Goal: Information Seeking & Learning: Find specific fact

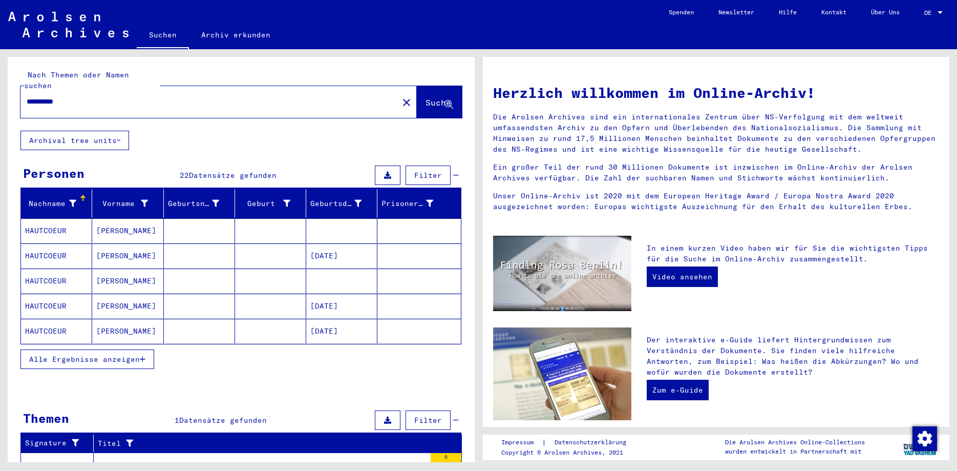
click at [79, 354] on span "Alle Ergebnisse anzeigen" at bounding box center [84, 358] width 111 height 9
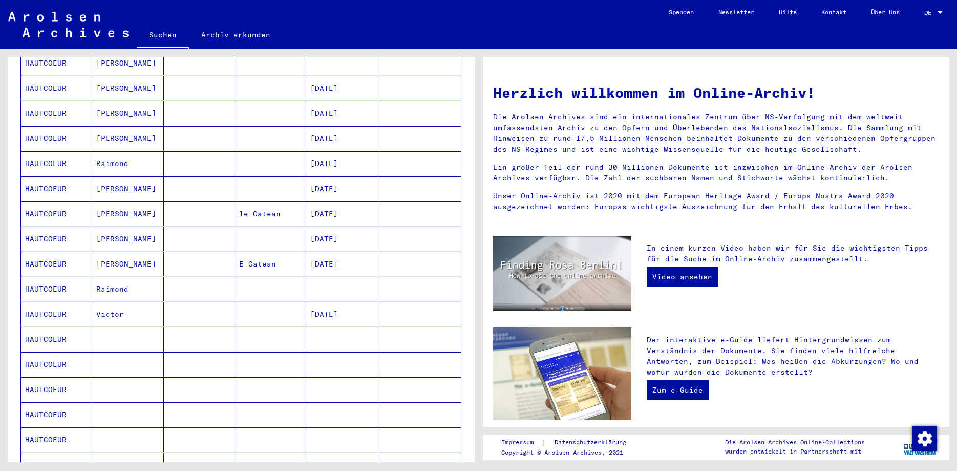
scroll to position [221, 0]
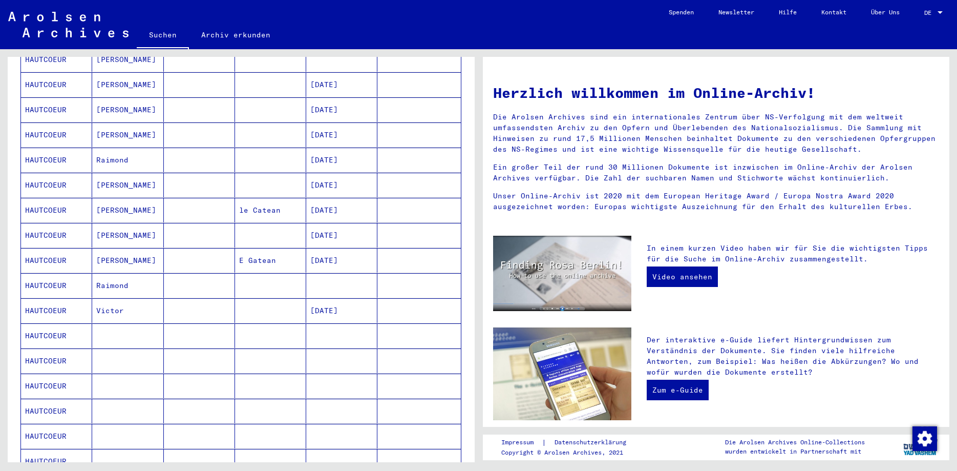
click at [101, 324] on mat-cell at bounding box center [127, 335] width 71 height 25
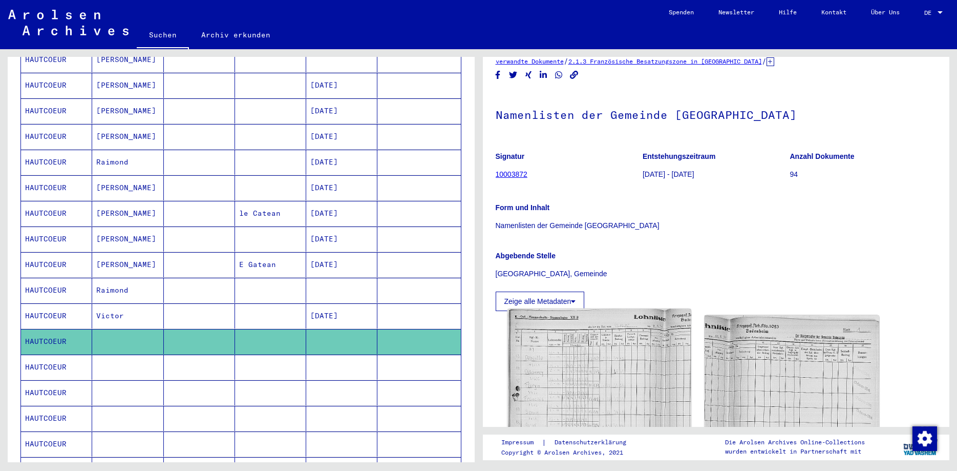
scroll to position [55, 0]
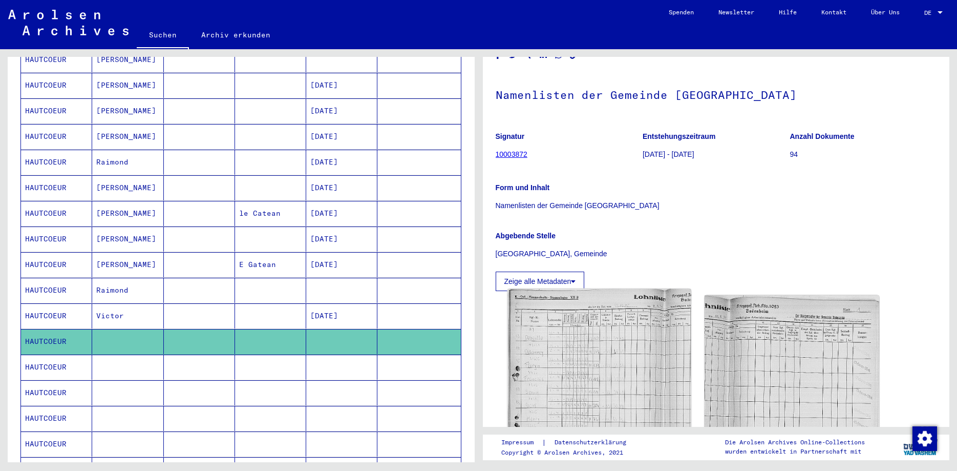
click at [641, 361] on img at bounding box center [598, 398] width 183 height 219
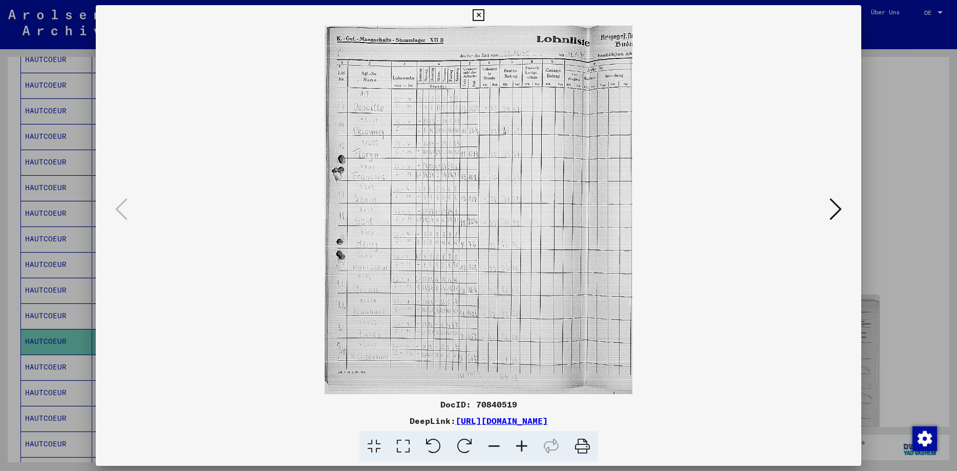
click at [476, 219] on img at bounding box center [479, 210] width 696 height 368
click at [526, 443] on icon at bounding box center [522, 446] width 28 height 31
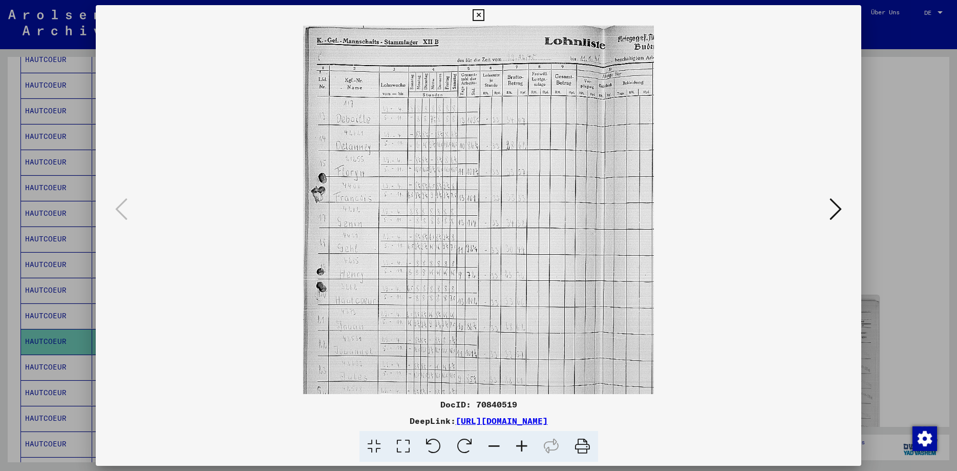
click at [526, 443] on icon at bounding box center [522, 446] width 28 height 31
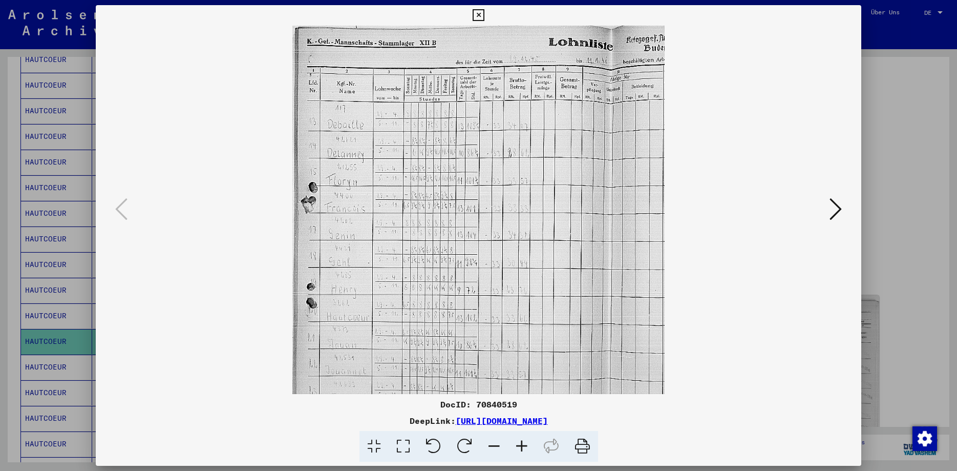
click at [527, 443] on icon at bounding box center [522, 446] width 28 height 31
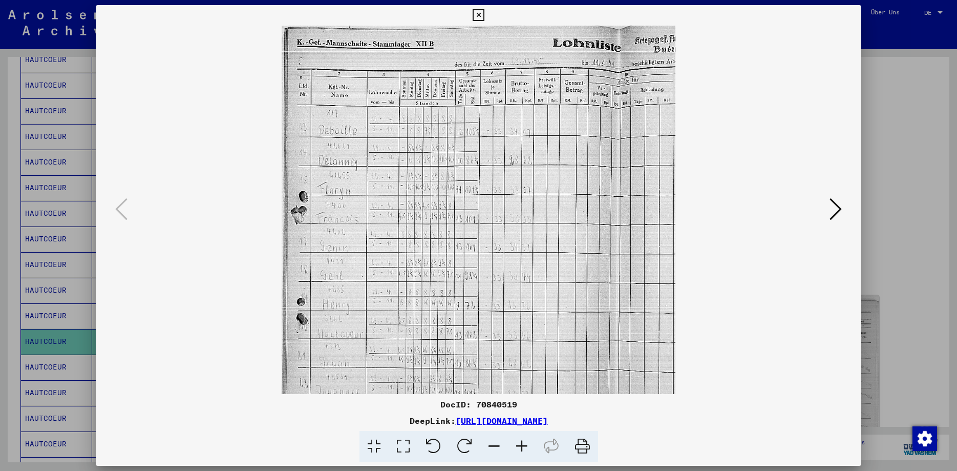
click at [528, 443] on icon at bounding box center [522, 446] width 28 height 31
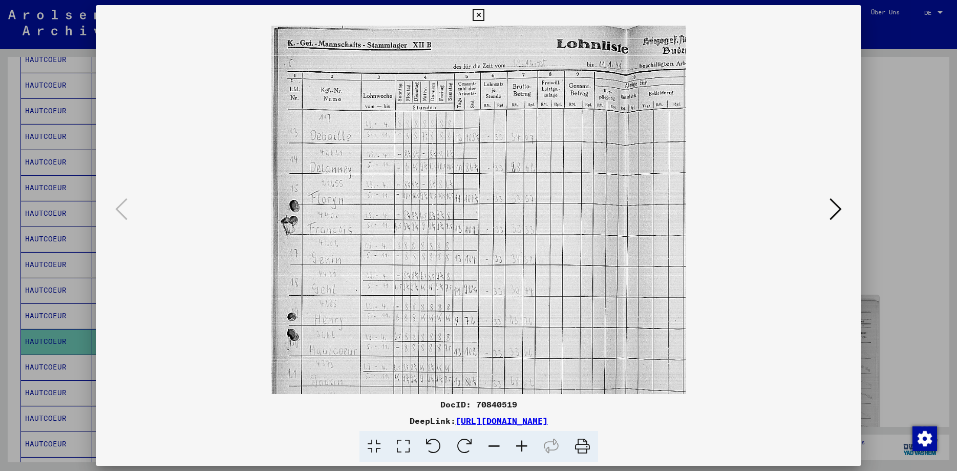
click at [528, 443] on icon at bounding box center [522, 446] width 28 height 31
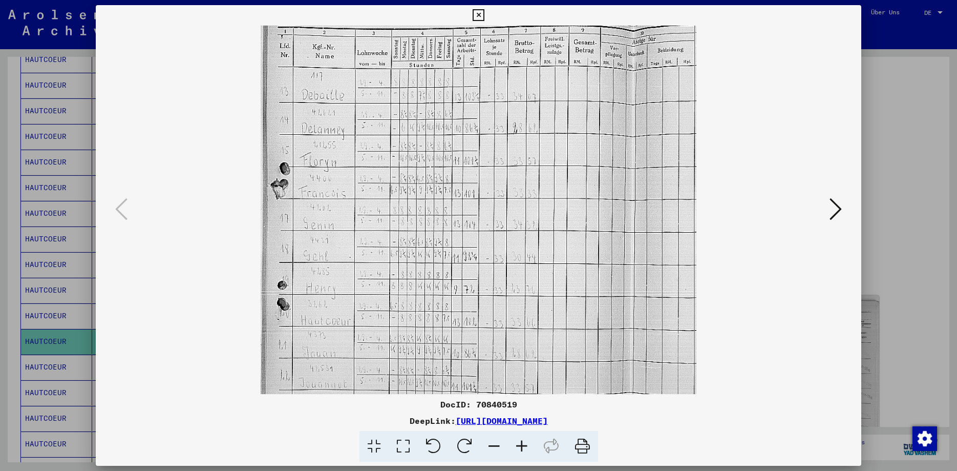
scroll to position [65, 0]
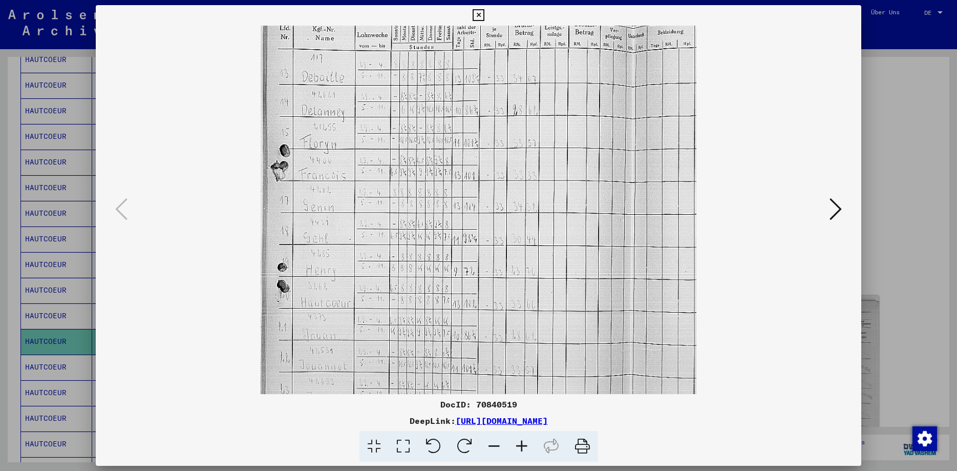
drag, startPoint x: 441, startPoint y: 257, endPoint x: 439, endPoint y: 205, distance: 51.2
click at [439, 205] on img at bounding box center [479, 222] width 436 height 522
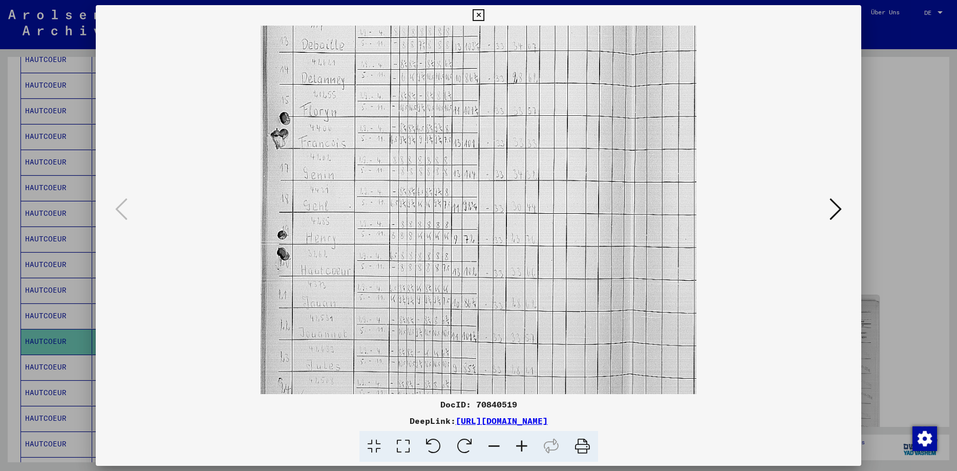
scroll to position [98, 0]
drag, startPoint x: 452, startPoint y: 317, endPoint x: 461, endPoint y: 285, distance: 33.1
click at [461, 285] on img at bounding box center [479, 189] width 436 height 522
click at [389, 272] on img at bounding box center [479, 188] width 436 height 522
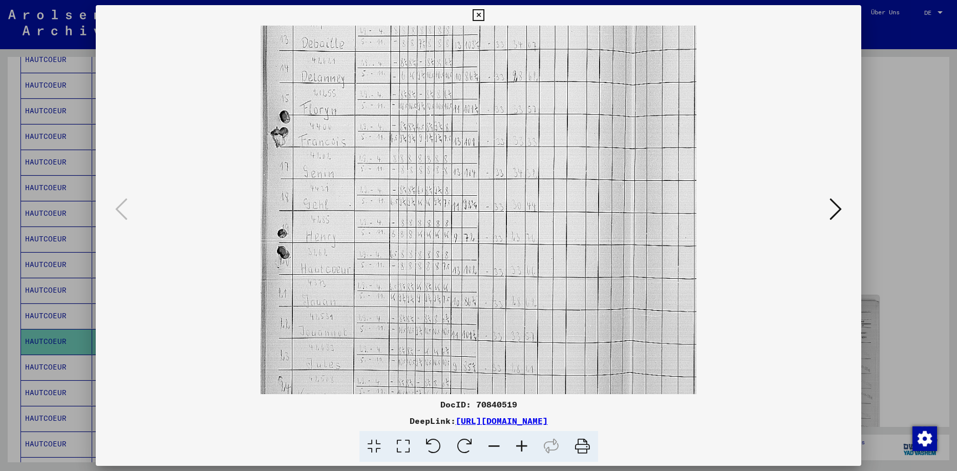
click at [528, 446] on icon at bounding box center [522, 446] width 28 height 31
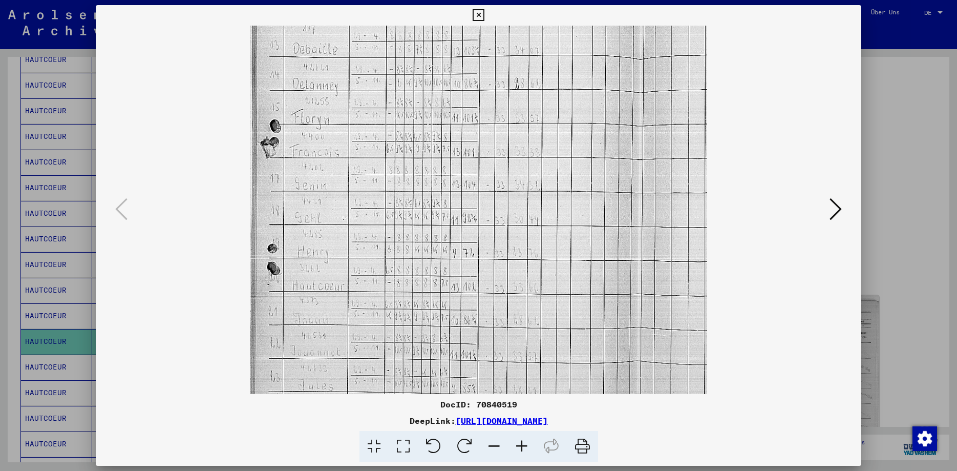
click at [529, 446] on icon at bounding box center [522, 446] width 28 height 31
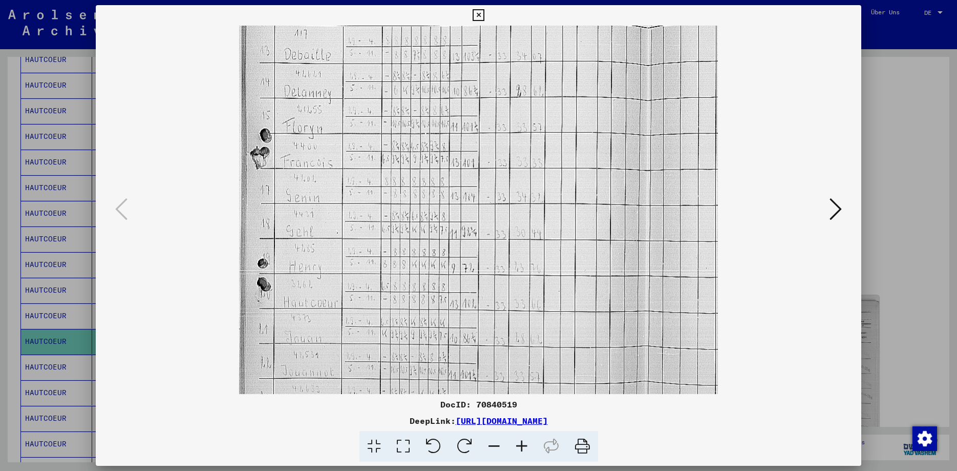
click at [531, 445] on icon at bounding box center [522, 446] width 28 height 31
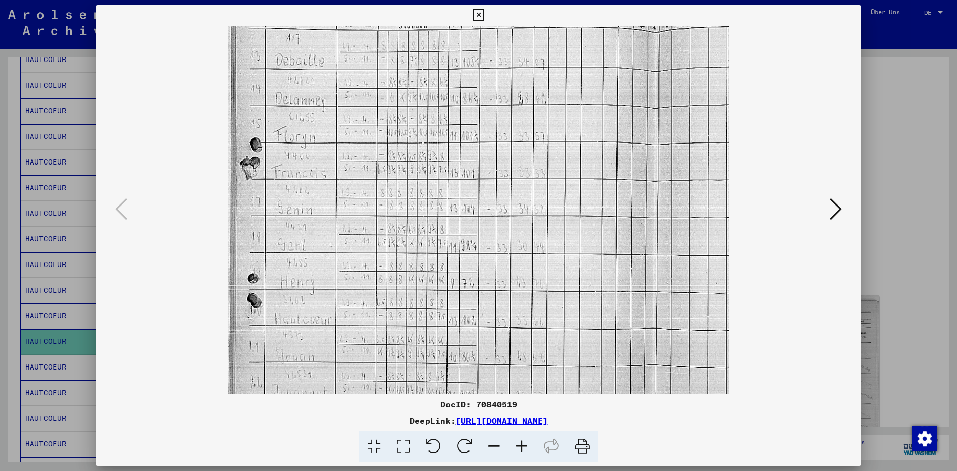
click at [531, 445] on icon at bounding box center [522, 446] width 28 height 31
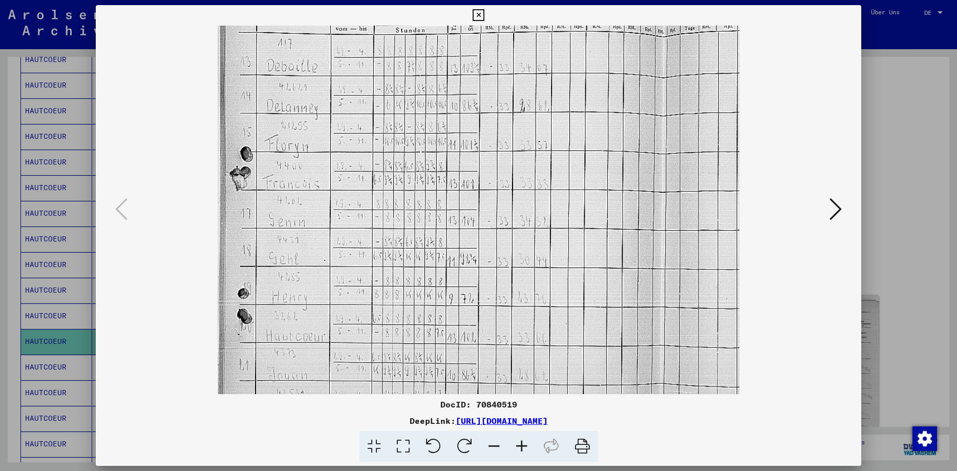
scroll to position [100, 0]
click at [357, 337] on img at bounding box center [479, 238] width 522 height 624
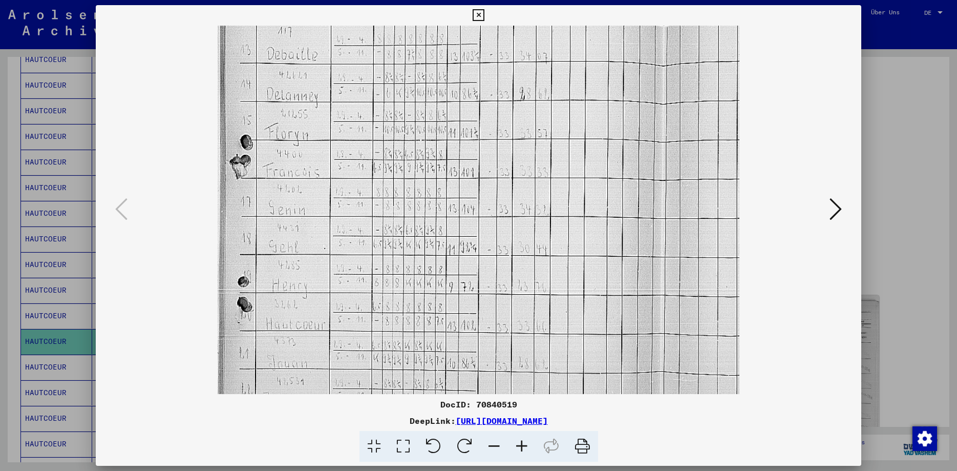
scroll to position [111, 0]
drag, startPoint x: 371, startPoint y: 347, endPoint x: 377, endPoint y: 336, distance: 12.4
click at [377, 336] on img at bounding box center [479, 227] width 522 height 624
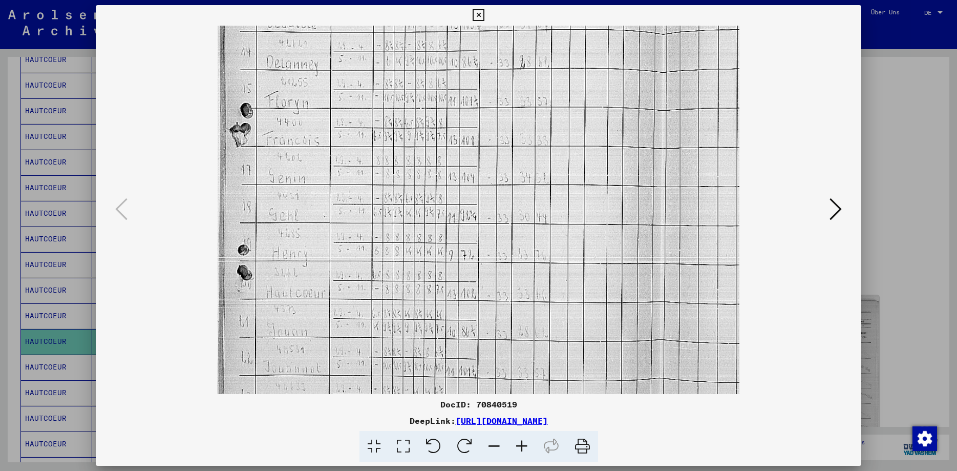
scroll to position [146, 0]
drag, startPoint x: 352, startPoint y: 332, endPoint x: 355, endPoint y: 296, distance: 35.4
click at [355, 296] on img at bounding box center [479, 192] width 522 height 624
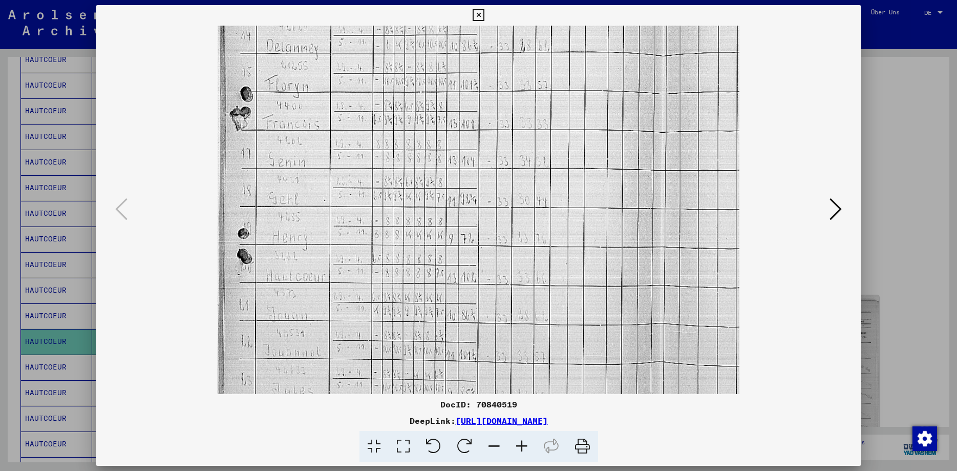
drag, startPoint x: 411, startPoint y: 293, endPoint x: 411, endPoint y: 280, distance: 13.3
click at [411, 280] on img at bounding box center [479, 179] width 522 height 624
click at [484, 17] on icon at bounding box center [479, 15] width 12 height 12
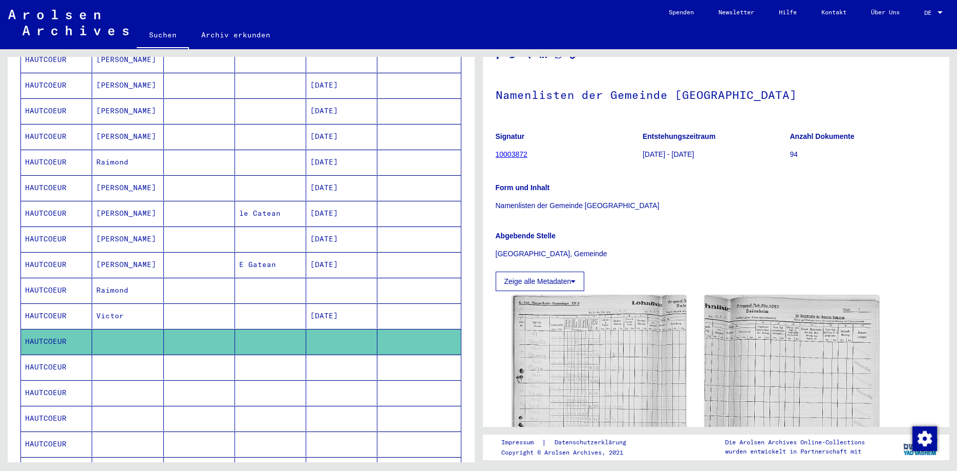
click at [95, 354] on mat-cell at bounding box center [127, 366] width 71 height 25
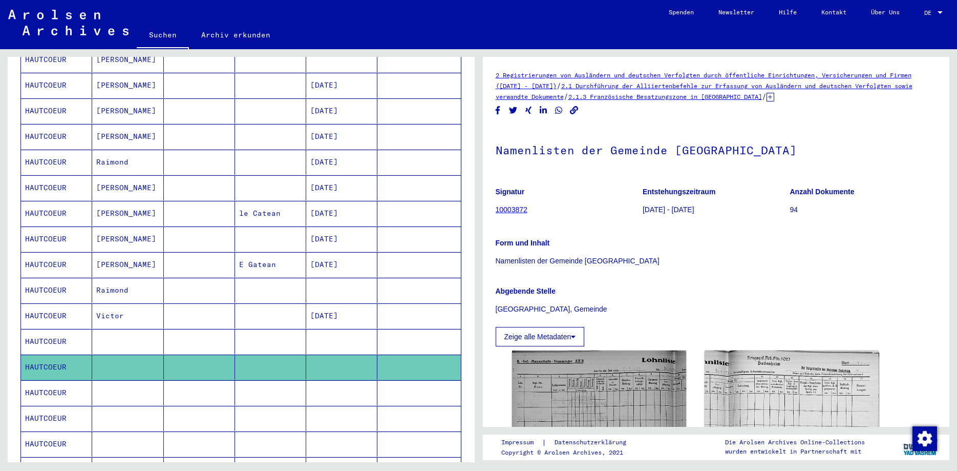
click at [111, 380] on mat-cell at bounding box center [127, 392] width 71 height 25
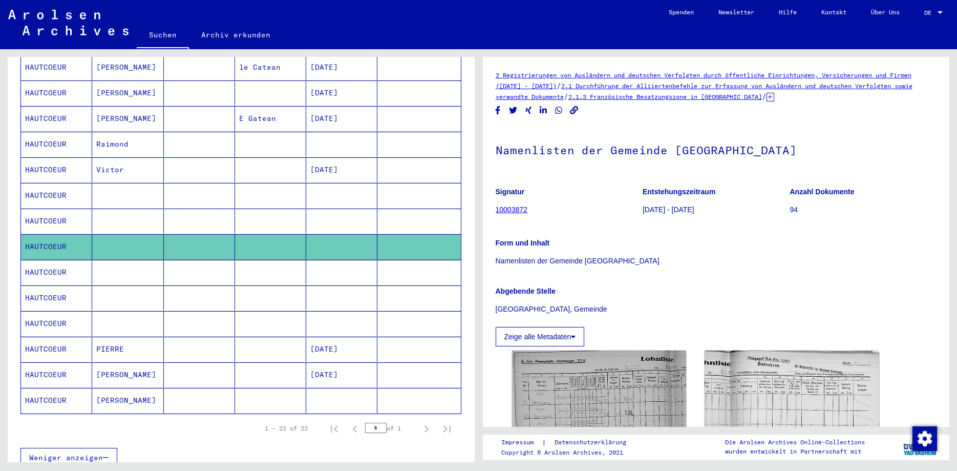
scroll to position [388, 0]
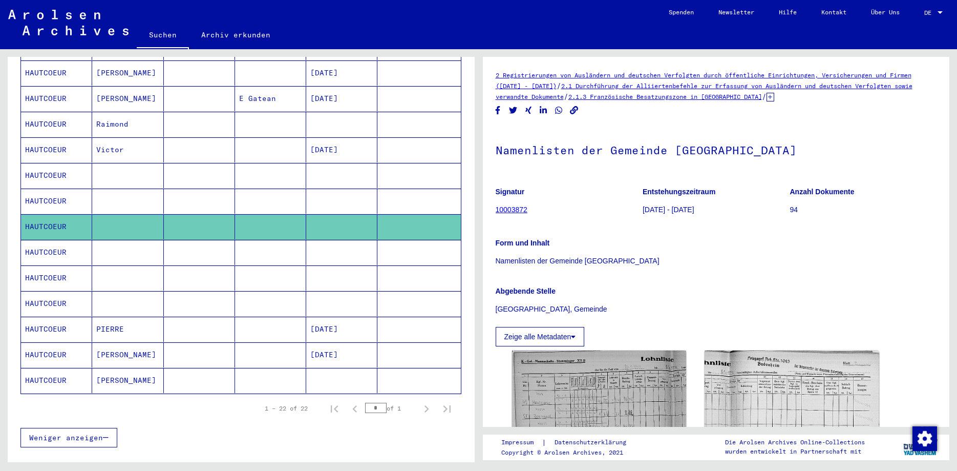
click at [120, 240] on mat-cell at bounding box center [127, 252] width 71 height 25
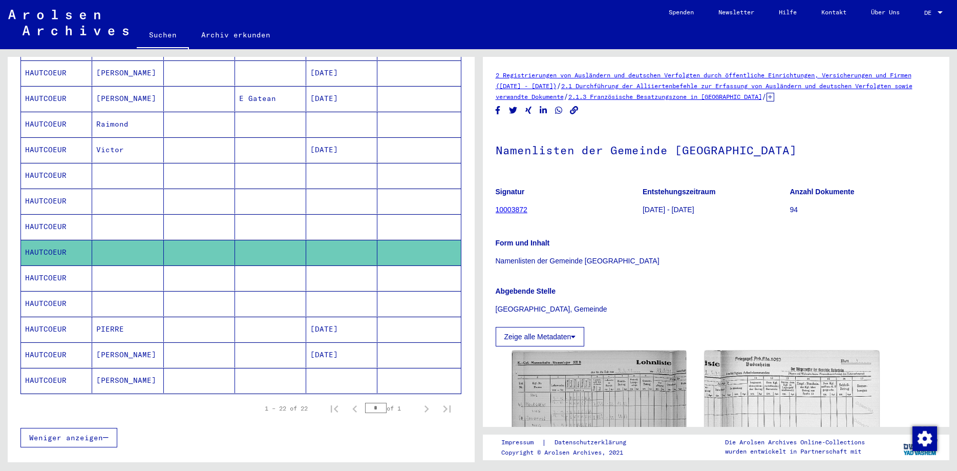
click at [112, 271] on mat-cell at bounding box center [127, 277] width 71 height 25
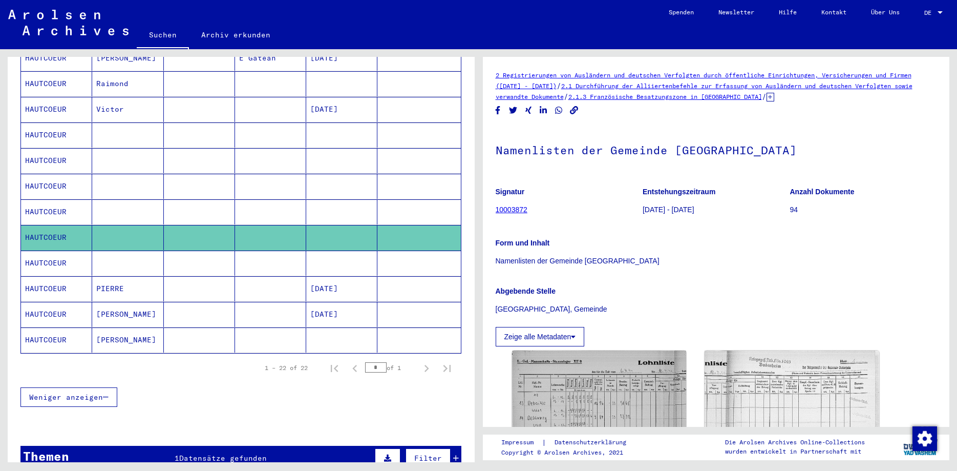
scroll to position [443, 0]
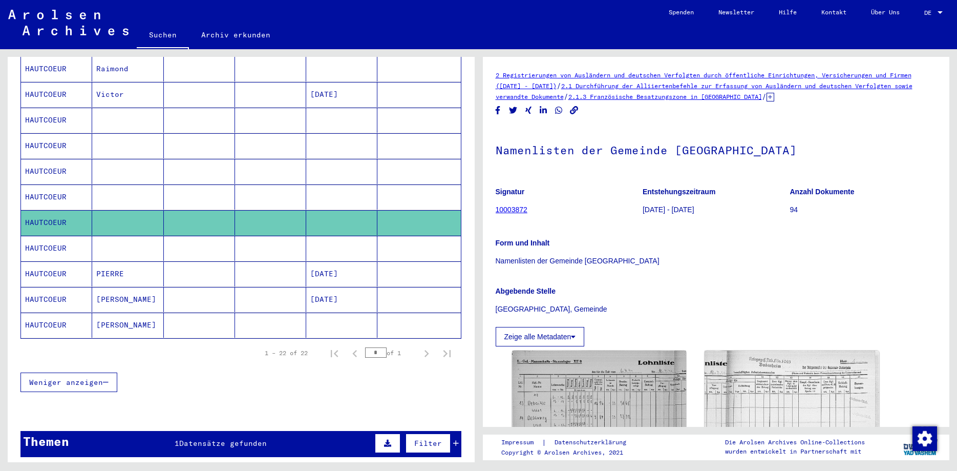
click at [117, 236] on mat-cell at bounding box center [127, 248] width 71 height 25
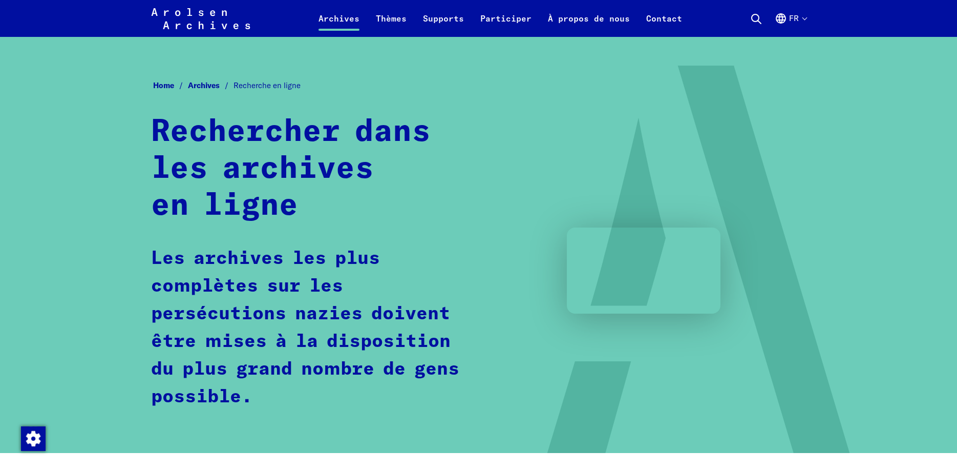
scroll to position [627, 0]
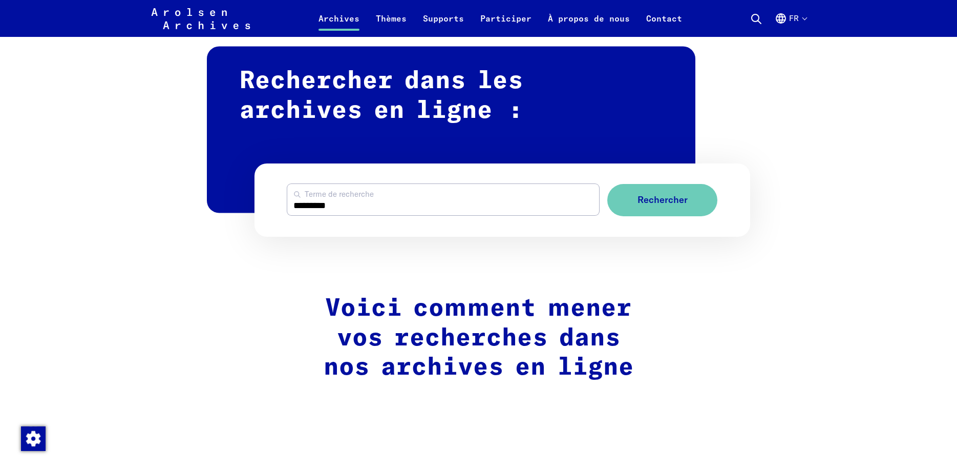
click at [308, 199] on input "********" at bounding box center [443, 199] width 312 height 31
click at [309, 199] on input "********" at bounding box center [443, 199] width 312 height 31
drag, startPoint x: 374, startPoint y: 205, endPoint x: 199, endPoint y: 202, distance: 175.1
click at [287, 203] on input "**********" at bounding box center [443, 199] width 312 height 31
type input "******"
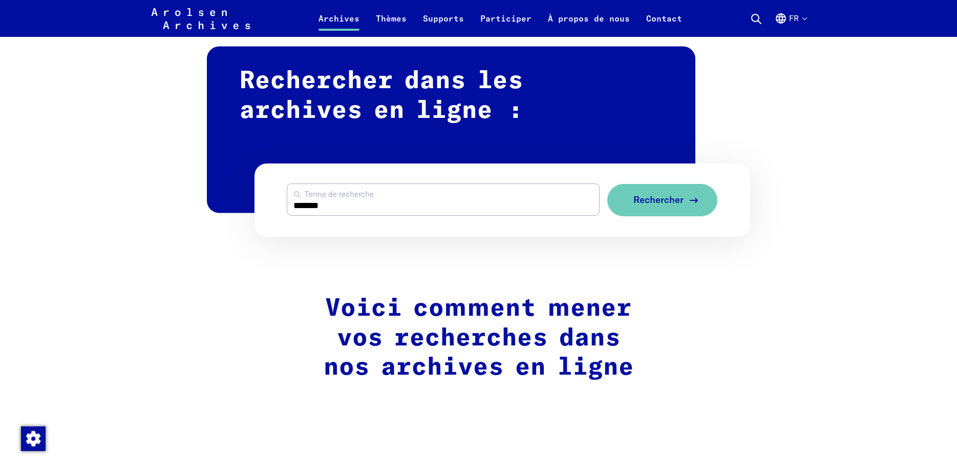
click at [663, 203] on span "Rechercher" at bounding box center [658, 200] width 50 height 11
